Goal: Task Accomplishment & Management: Use online tool/utility

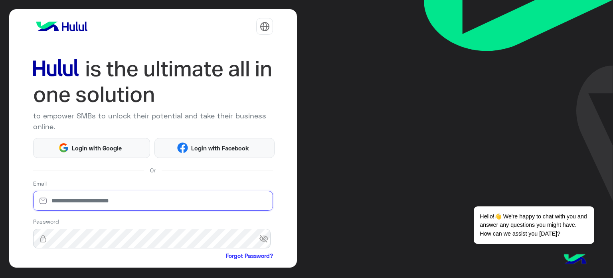
type input "**********"
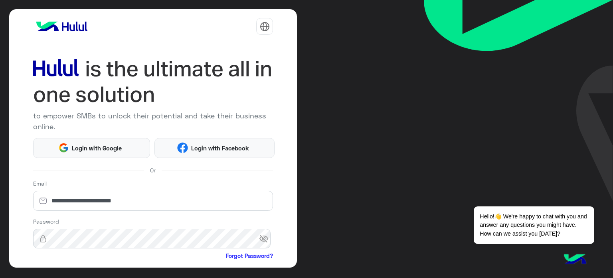
scroll to position [77, 0]
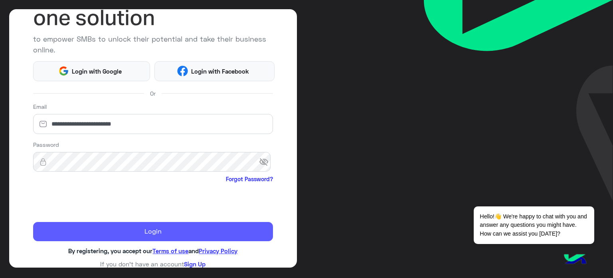
click at [168, 227] on button "Login" at bounding box center [153, 231] width 240 height 19
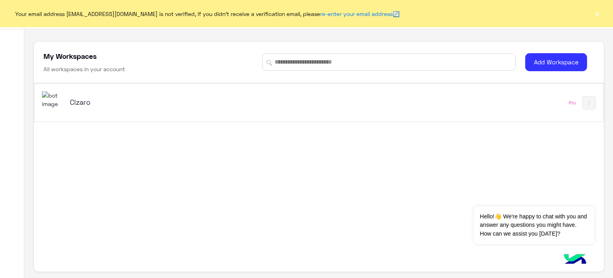
click at [80, 103] on h5 "Cizaro" at bounding box center [170, 102] width 200 height 10
click at [79, 103] on h5 "Cizaro" at bounding box center [170, 102] width 200 height 10
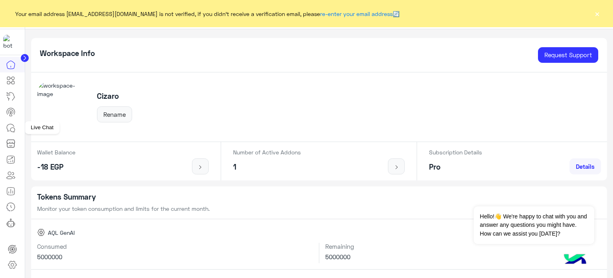
click at [10, 126] on icon at bounding box center [11, 128] width 10 height 10
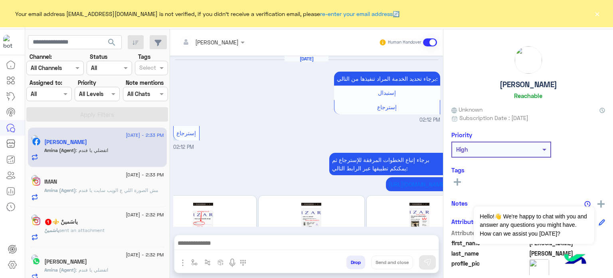
scroll to position [306, 0]
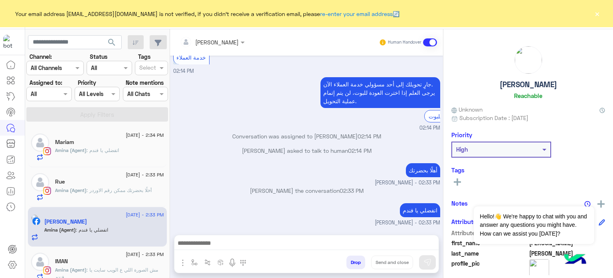
click at [597, 14] on button "×" at bounding box center [598, 14] width 8 height 8
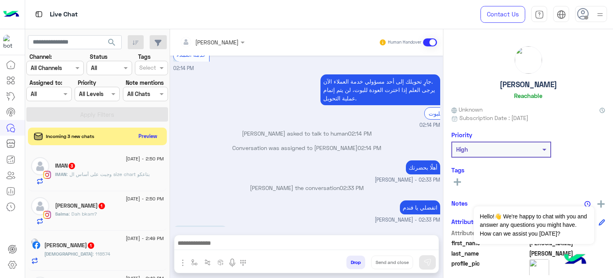
scroll to position [385, 0]
